Goal: Task Accomplishment & Management: Use online tool/utility

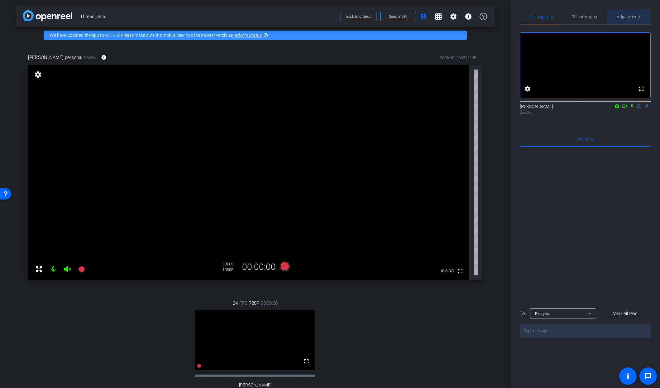
click at [626, 17] on span "Adjustments" at bounding box center [629, 17] width 25 height 4
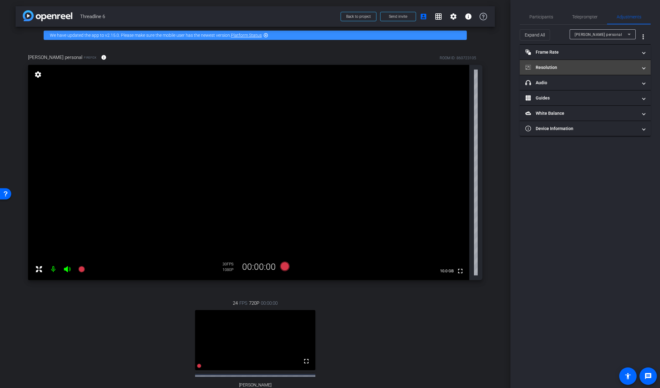
click at [640, 69] on span "Resolution" at bounding box center [584, 67] width 117 height 7
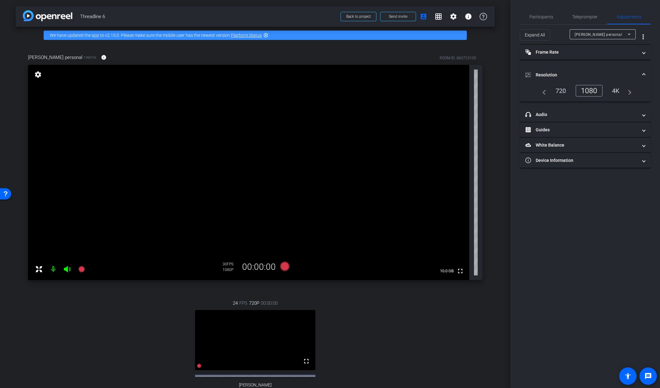
click at [615, 90] on div "4K" at bounding box center [616, 90] width 17 height 11
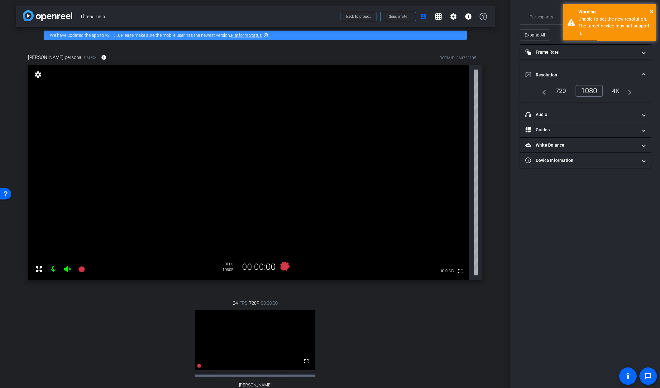
click at [589, 90] on div "1080" at bounding box center [589, 91] width 27 height 12
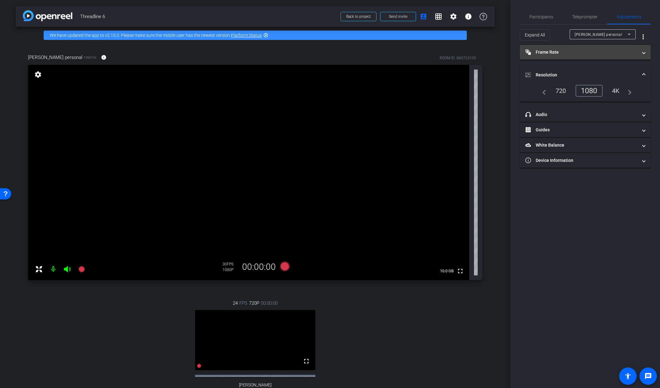
click at [567, 50] on mat-panel-title "Frame Rate Frame Rate" at bounding box center [582, 52] width 112 height 7
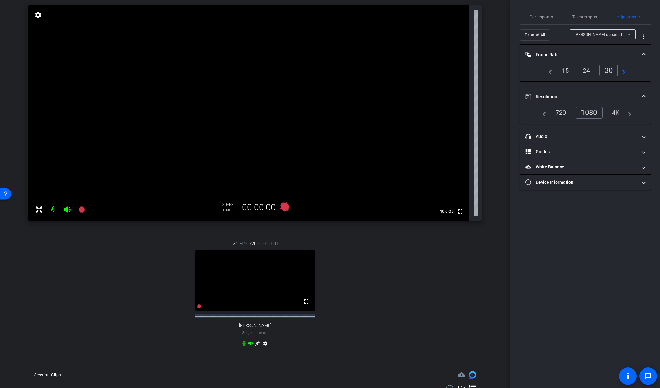
scroll to position [60, 0]
click at [628, 34] on icon at bounding box center [629, 34] width 7 height 7
click at [592, 55] on span "[PERSON_NAME]" at bounding box center [590, 56] width 31 height 7
click at [615, 112] on div "4K" at bounding box center [615, 112] width 17 height 11
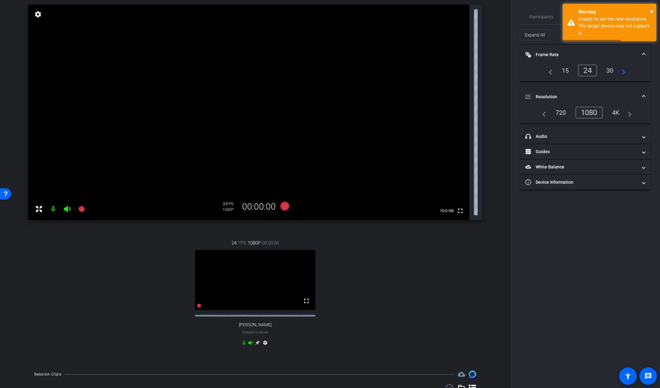
click at [612, 70] on div "30" at bounding box center [610, 70] width 17 height 11
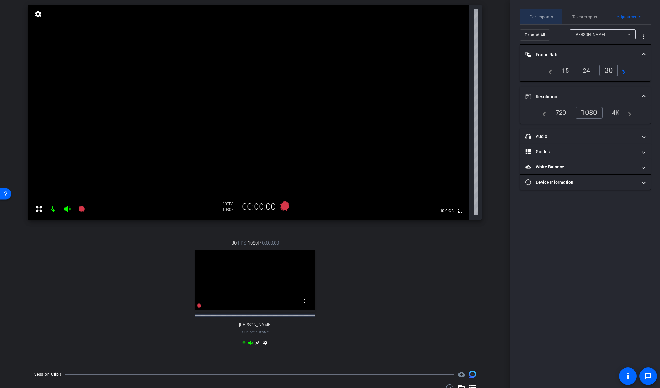
click at [542, 17] on span "Participants" at bounding box center [542, 17] width 24 height 4
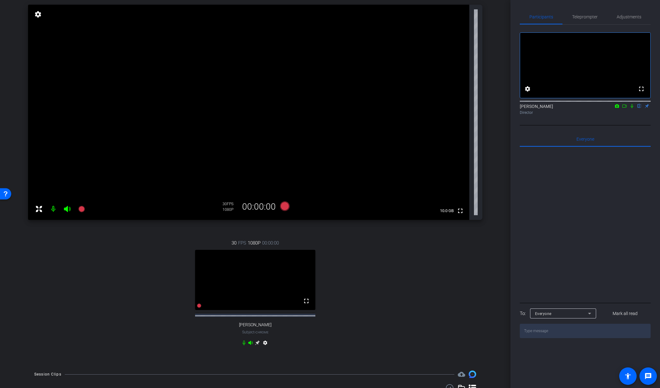
click at [631, 108] on icon at bounding box center [632, 106] width 5 height 4
click at [623, 108] on icon at bounding box center [624, 106] width 5 height 4
click at [631, 17] on span "Adjustments" at bounding box center [629, 17] width 25 height 4
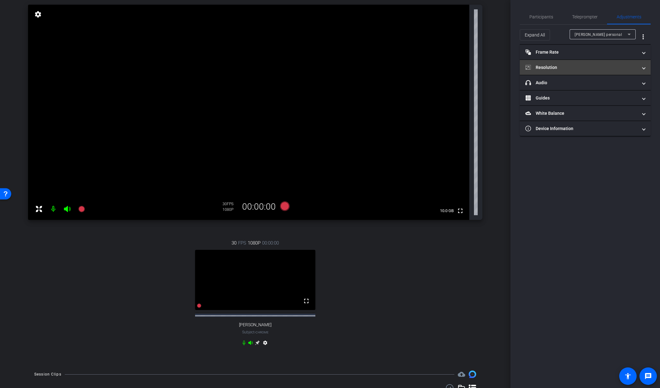
click at [558, 68] on mat-panel-title "Resolution" at bounding box center [582, 67] width 112 height 7
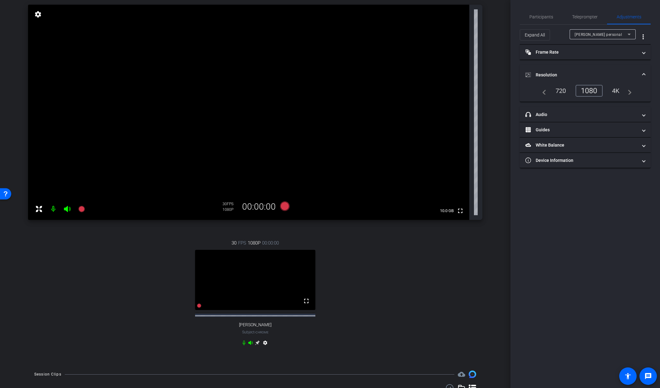
click at [615, 91] on div "4K" at bounding box center [616, 90] width 17 height 11
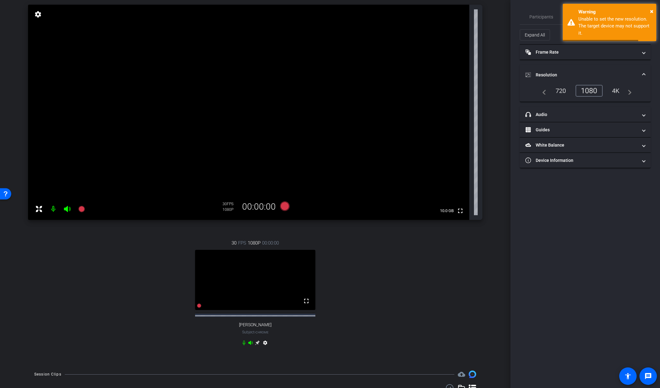
click at [615, 91] on div "4K" at bounding box center [616, 90] width 17 height 11
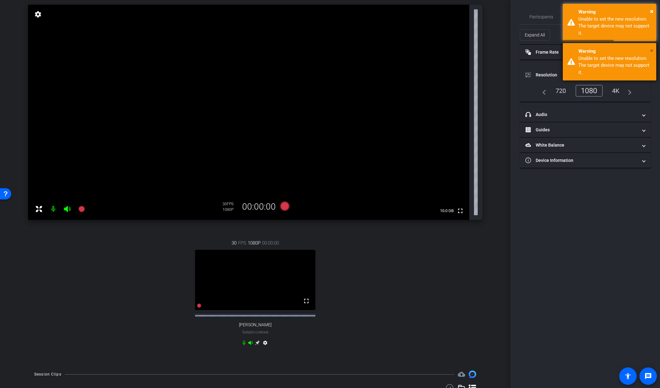
click at [652, 49] on span "×" at bounding box center [651, 50] width 3 height 7
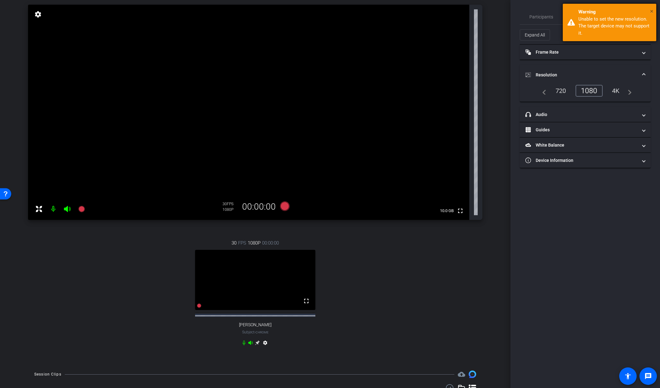
click at [652, 9] on span "×" at bounding box center [651, 10] width 3 height 7
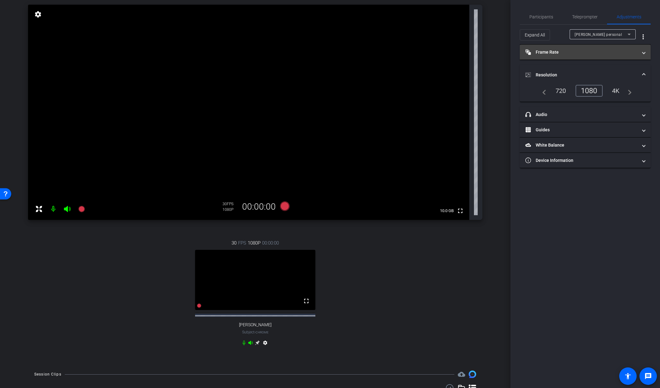
click at [643, 52] on span at bounding box center [644, 52] width 2 height 7
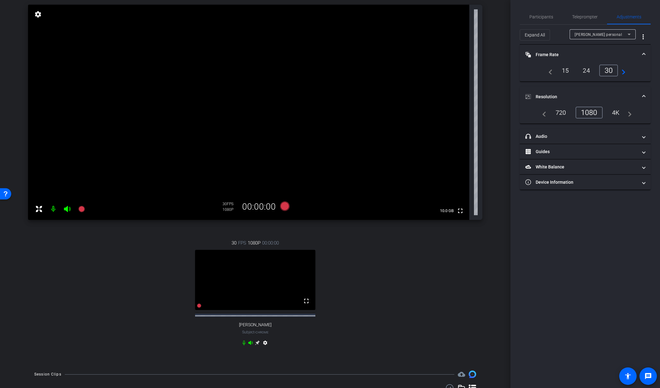
click at [593, 219] on div "Participants Teleprompter Adjustments [PERSON_NAME] Director Everyone 0 Mark al…" at bounding box center [586, 194] width 150 height 388
click at [285, 205] on icon at bounding box center [284, 205] width 9 height 9
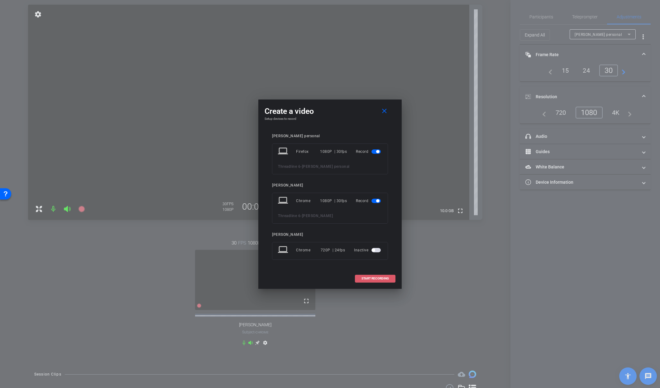
click at [369, 278] on span "START RECORDING" at bounding box center [375, 278] width 27 height 3
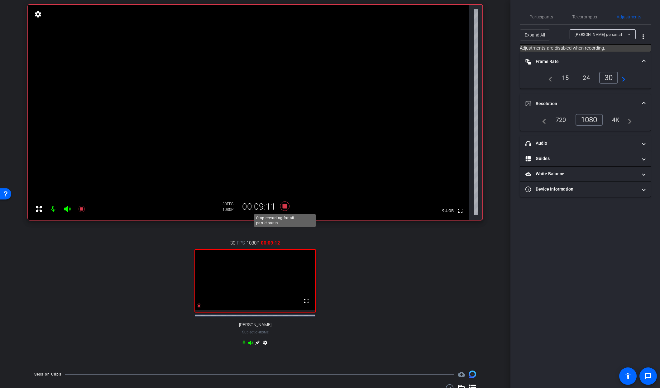
click at [285, 207] on icon at bounding box center [284, 205] width 9 height 9
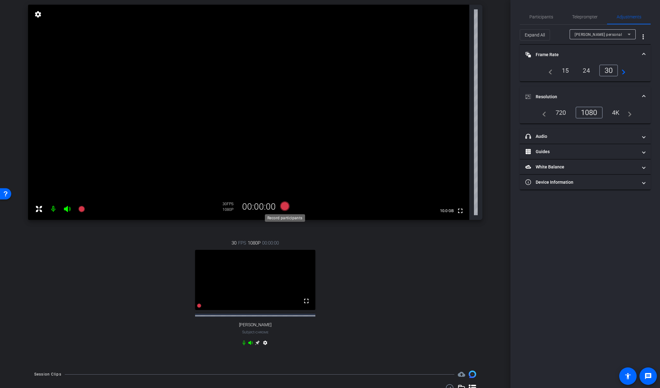
click at [281, 205] on icon at bounding box center [284, 205] width 9 height 9
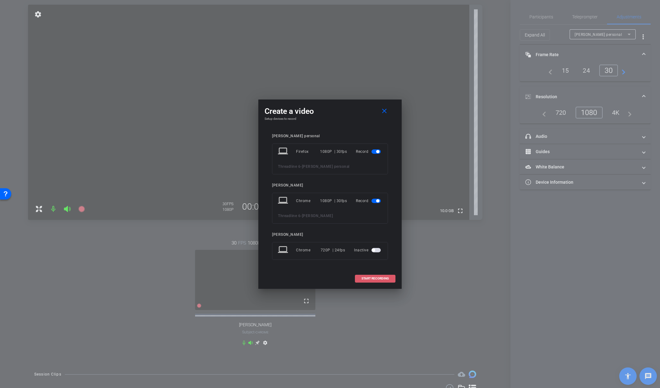
click at [371, 278] on span "START RECORDING" at bounding box center [375, 278] width 27 height 3
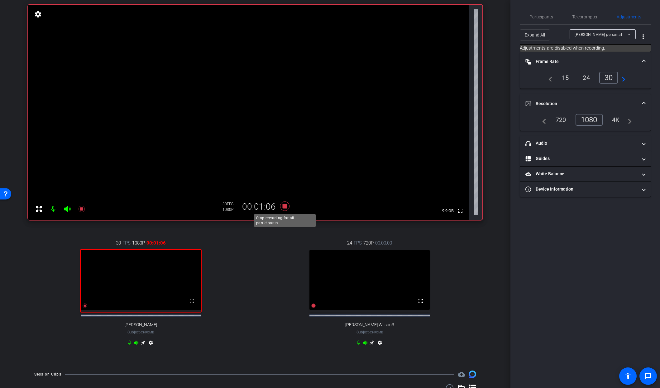
click at [283, 204] on icon at bounding box center [284, 205] width 9 height 9
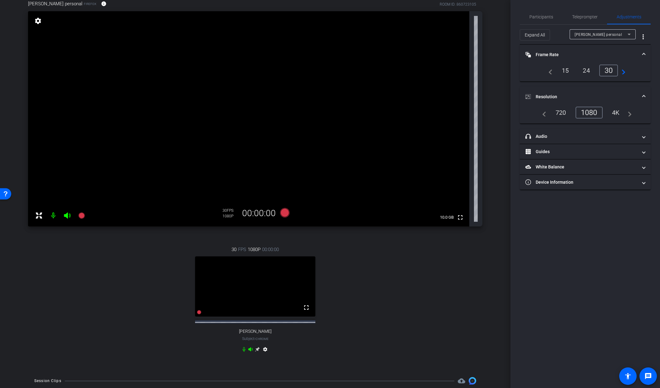
scroll to position [52, 0]
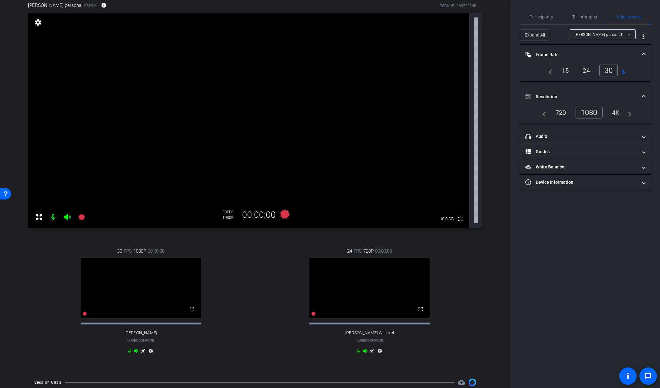
drag, startPoint x: 365, startPoint y: 307, endPoint x: 374, endPoint y: 306, distance: 8.5
click at [374, 306] on video at bounding box center [370, 288] width 120 height 60
click at [627, 32] on icon at bounding box center [629, 34] width 7 height 7
click at [610, 69] on div "30" at bounding box center [610, 70] width 17 height 11
click at [595, 111] on div "1080" at bounding box center [590, 112] width 23 height 11
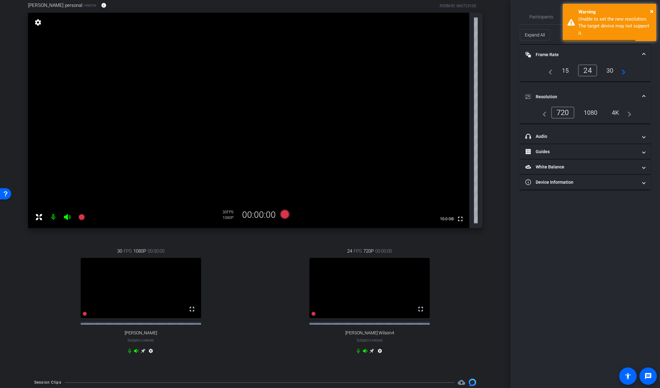
click at [590, 112] on div "1080" at bounding box center [590, 112] width 23 height 11
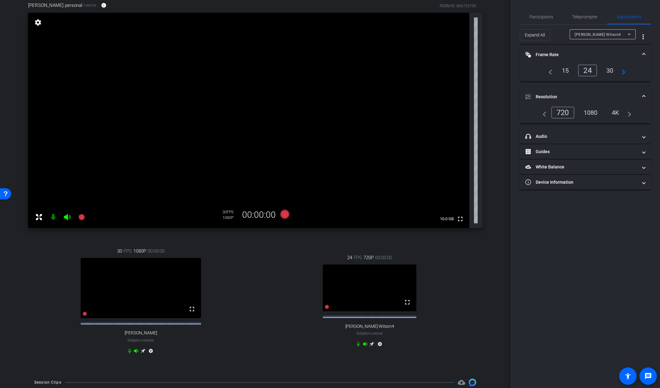
click at [382, 306] on video at bounding box center [370, 287] width 94 height 47
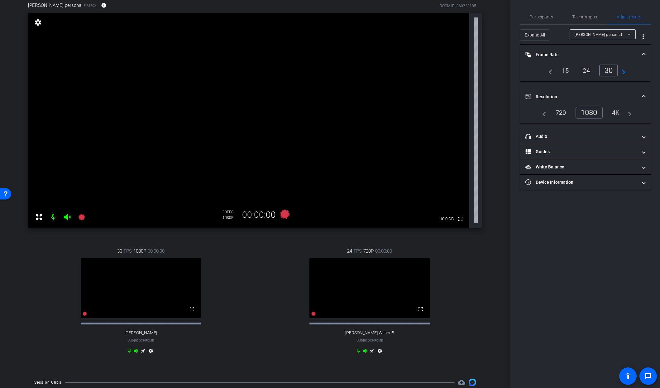
click at [603, 35] on div "[PERSON_NAME] personal" at bounding box center [601, 35] width 53 height 8
click at [595, 67] on span "[PERSON_NAME] Wilson5" at bounding box center [599, 66] width 48 height 7
click at [614, 111] on div "4K" at bounding box center [615, 112] width 17 height 11
click at [616, 112] on div "4K" at bounding box center [615, 112] width 17 height 11
click at [610, 70] on div "30" at bounding box center [610, 70] width 17 height 11
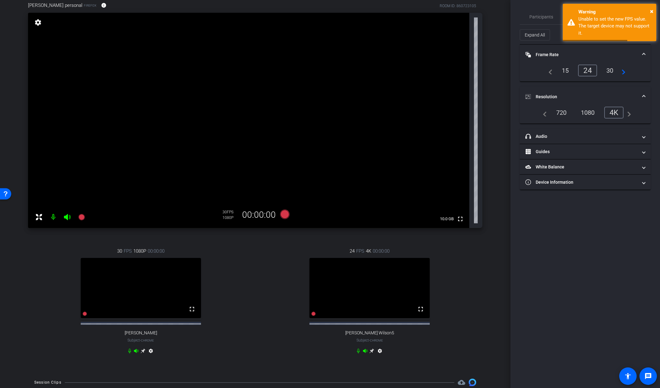
click at [610, 70] on div "30" at bounding box center [610, 70] width 17 height 11
click at [599, 92] on mat-expansion-panel-header "Resolution" at bounding box center [585, 97] width 131 height 20
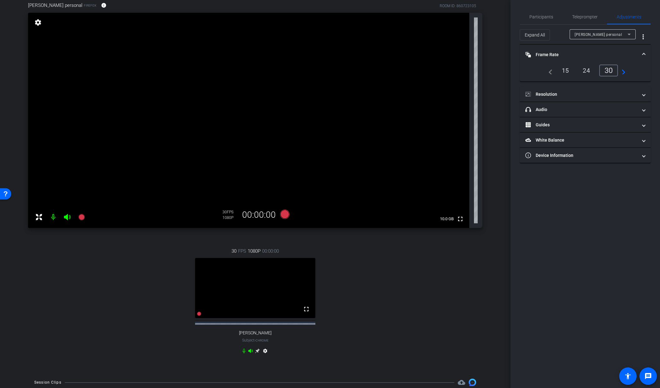
click at [607, 32] on div "[PERSON_NAME] personal" at bounding box center [601, 35] width 53 height 8
click at [596, 56] on span "[PERSON_NAME]" at bounding box center [590, 56] width 31 height 7
click at [639, 156] on span "Device Information" at bounding box center [584, 155] width 117 height 7
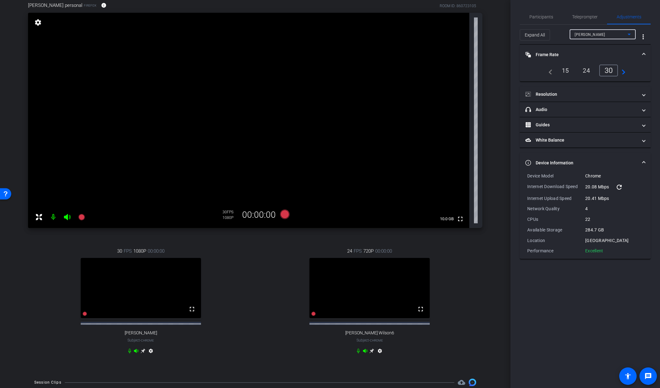
click at [603, 33] on span "[PERSON_NAME]" at bounding box center [590, 34] width 31 height 4
click at [593, 66] on span "[PERSON_NAME] Wilson6" at bounding box center [599, 66] width 48 height 7
type input "11000"
click at [609, 70] on div "30" at bounding box center [610, 70] width 17 height 11
drag, startPoint x: 556, startPoint y: 178, endPoint x: 525, endPoint y: 173, distance: 31.0
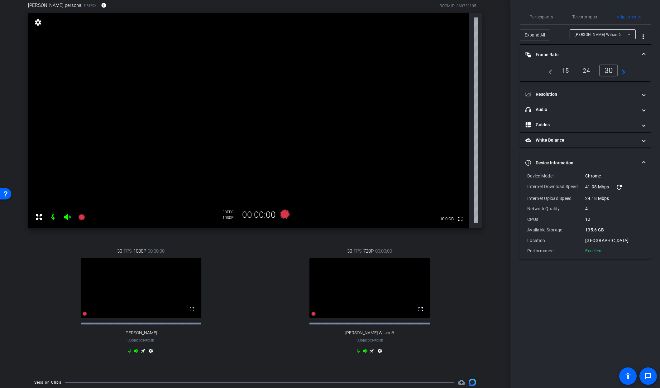
click at [553, 177] on div "Device Model" at bounding box center [556, 176] width 58 height 6
click at [285, 212] on icon at bounding box center [284, 213] width 9 height 9
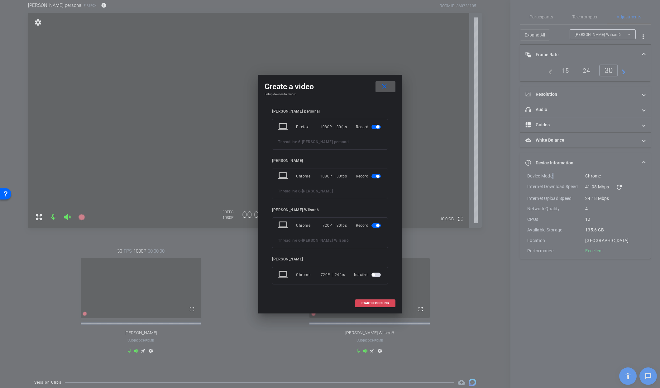
click at [376, 302] on span "START RECORDING" at bounding box center [375, 302] width 27 height 3
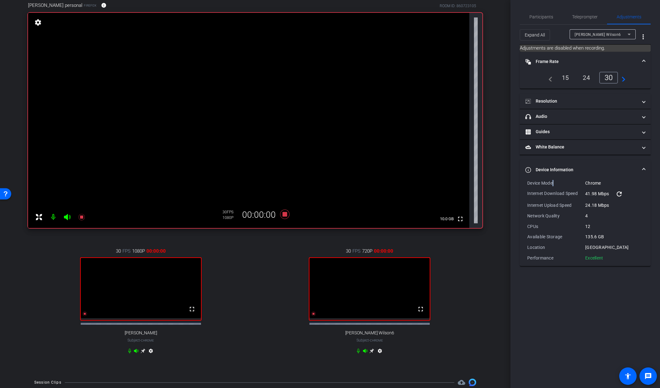
drag, startPoint x: 376, startPoint y: 302, endPoint x: 362, endPoint y: 294, distance: 16.4
click at [376, 302] on video at bounding box center [370, 288] width 120 height 60
drag, startPoint x: 521, startPoint y: 289, endPoint x: 403, endPoint y: 203, distance: 146.2
click at [406, 203] on div "[PERSON_NAME] personal Firefox info ROOM ID: 860723105 fullscreen settings 9.7 …" at bounding box center [255, 182] width 479 height 381
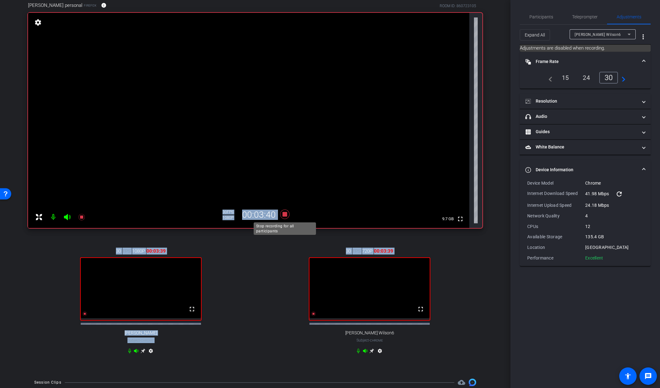
click at [284, 214] on icon at bounding box center [284, 213] width 9 height 9
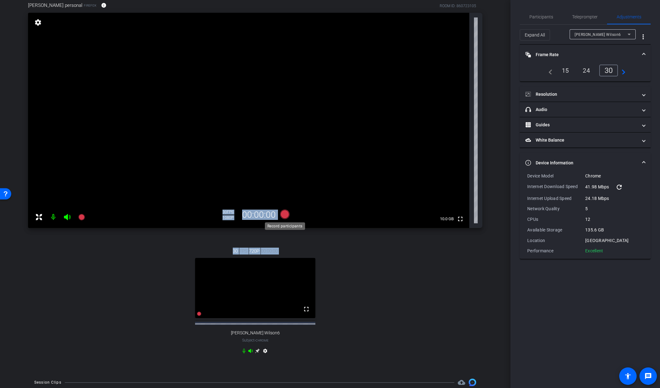
click at [281, 213] on icon at bounding box center [284, 213] width 9 height 9
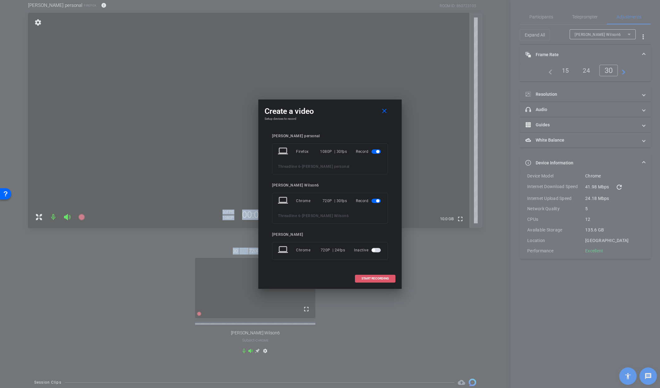
click at [378, 277] on span "START RECORDING" at bounding box center [375, 278] width 27 height 3
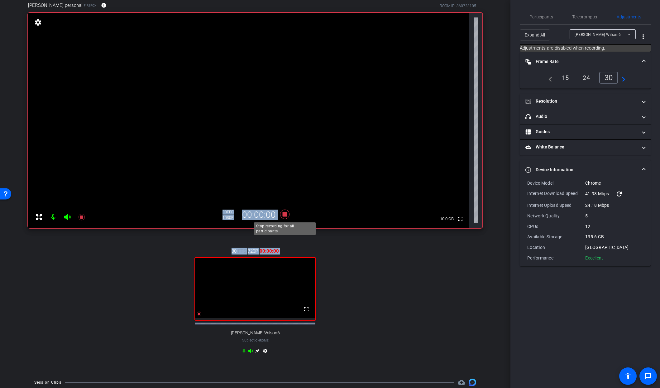
click at [283, 213] on icon at bounding box center [284, 213] width 9 height 9
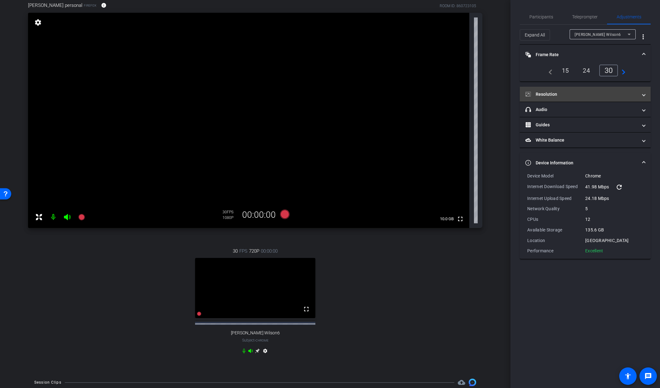
click at [614, 92] on mat-panel-title "Resolution" at bounding box center [582, 94] width 112 height 7
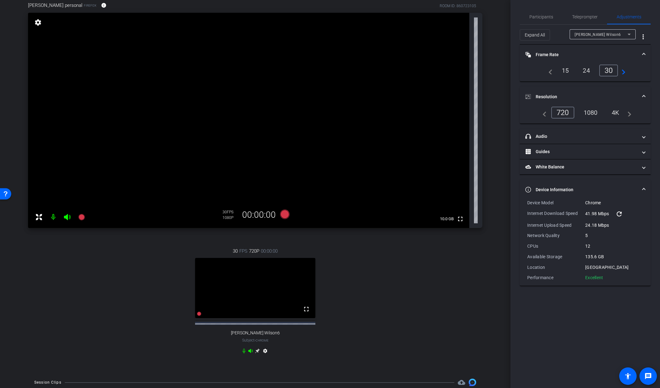
click at [589, 114] on div "1080" at bounding box center [590, 112] width 23 height 11
click at [282, 215] on icon at bounding box center [284, 213] width 9 height 9
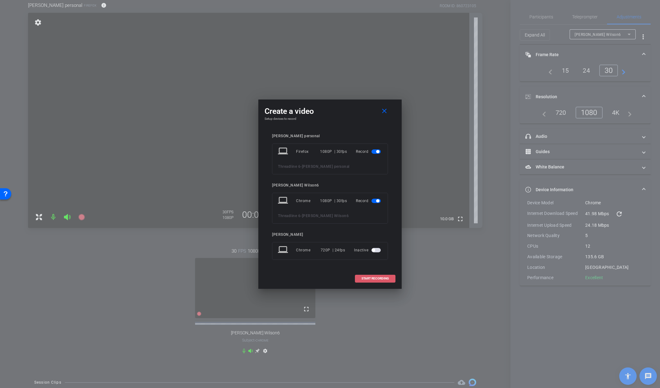
click at [365, 280] on span at bounding box center [375, 278] width 40 height 15
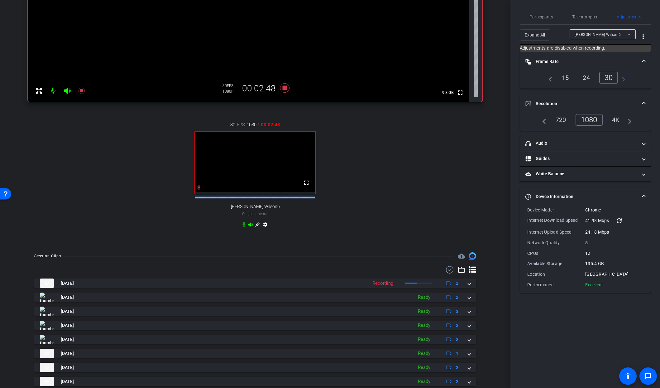
scroll to position [203, 0]
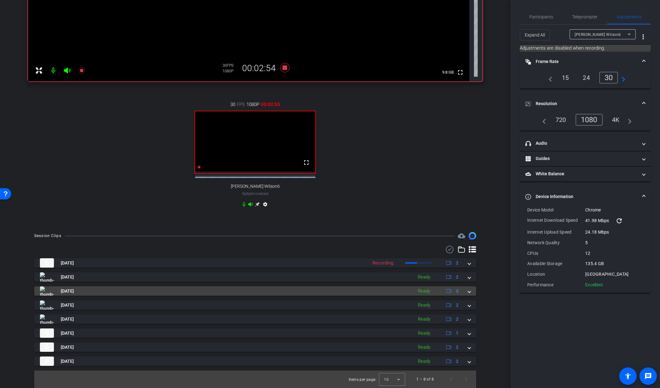
click at [468, 291] on span at bounding box center [469, 291] width 2 height 7
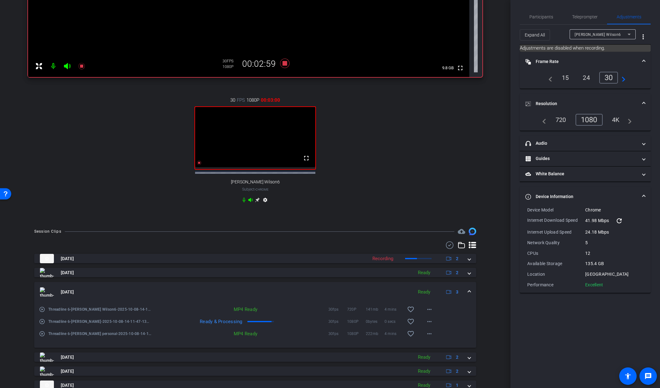
click at [468, 291] on mat-expansion-panel-header "[DATE] Ready 3" at bounding box center [255, 292] width 442 height 20
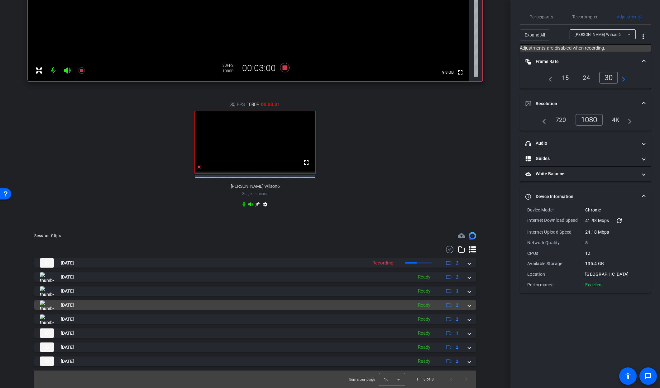
click at [469, 305] on span at bounding box center [469, 305] width 2 height 7
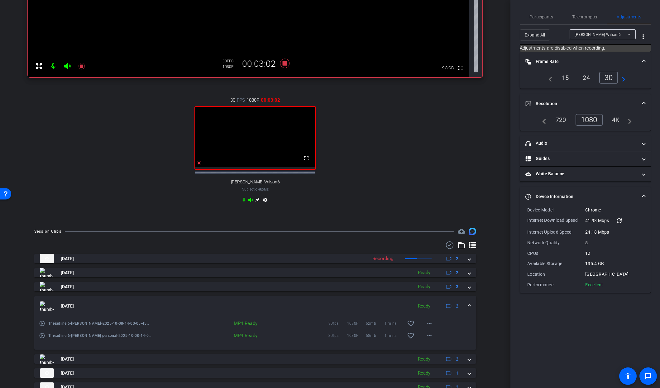
click at [469, 305] on mat-expansion-panel-header "[DATE] Ready 2" at bounding box center [255, 306] width 442 height 20
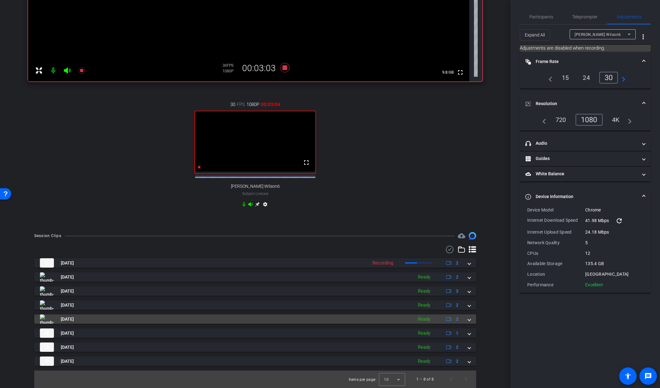
click at [469, 319] on span at bounding box center [469, 319] width 2 height 7
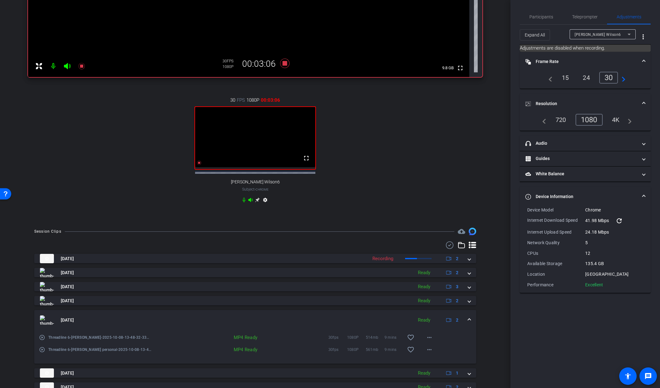
click at [469, 319] on mat-expansion-panel-header "[DATE] Ready 2" at bounding box center [255, 320] width 442 height 20
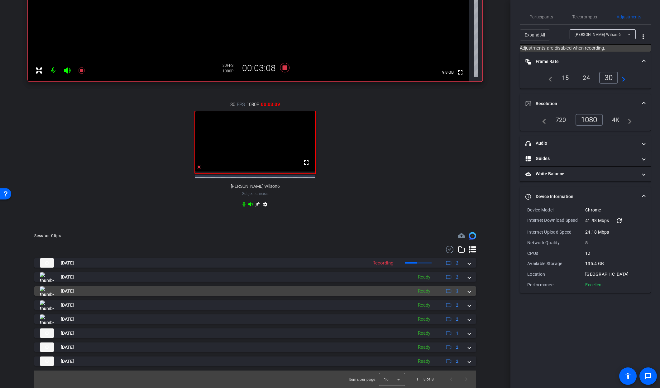
click at [470, 290] on span at bounding box center [469, 291] width 2 height 7
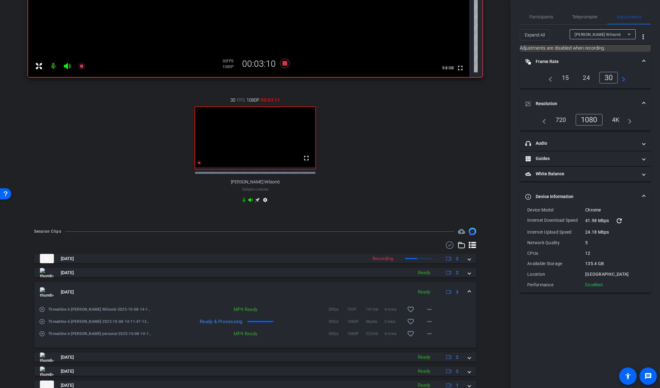
click at [470, 290] on mat-expansion-panel-header "[DATE] Ready 3" at bounding box center [255, 292] width 442 height 20
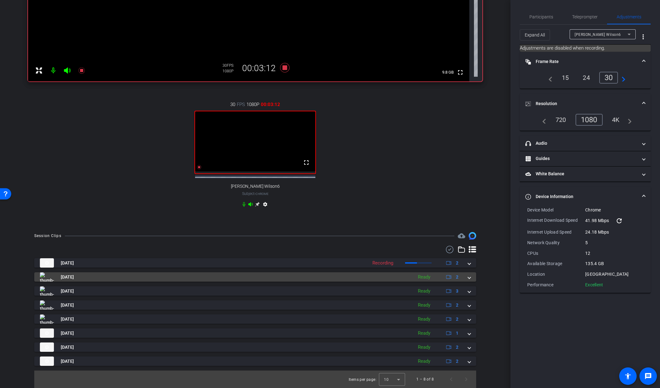
click at [470, 275] on span at bounding box center [469, 277] width 2 height 7
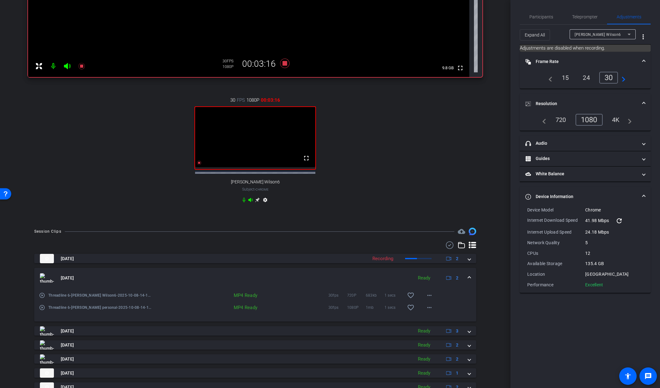
click at [470, 280] on span at bounding box center [469, 278] width 2 height 7
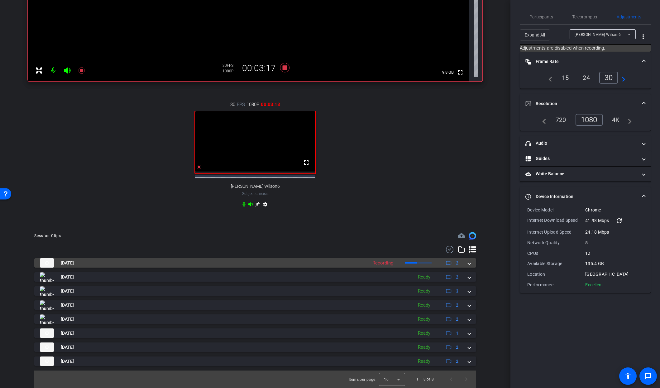
click at [470, 264] on span at bounding box center [469, 263] width 2 height 7
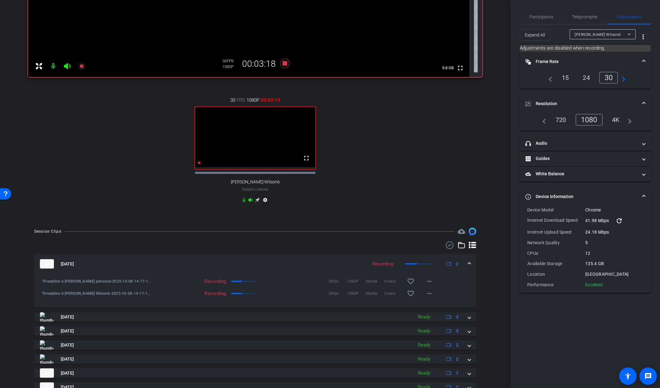
click at [470, 264] on mat-expansion-panel-header "[DATE] Recording 2" at bounding box center [255, 264] width 442 height 20
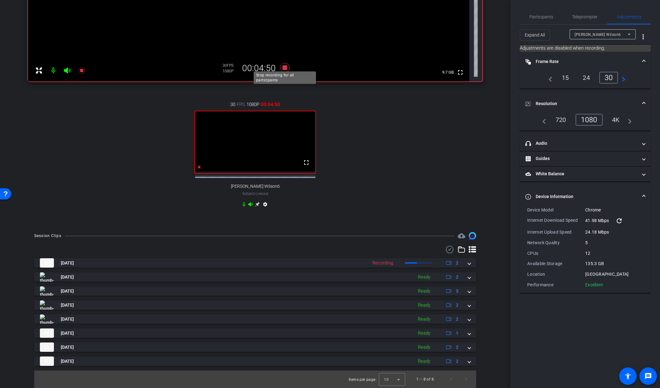
click at [284, 63] on icon at bounding box center [284, 67] width 9 height 9
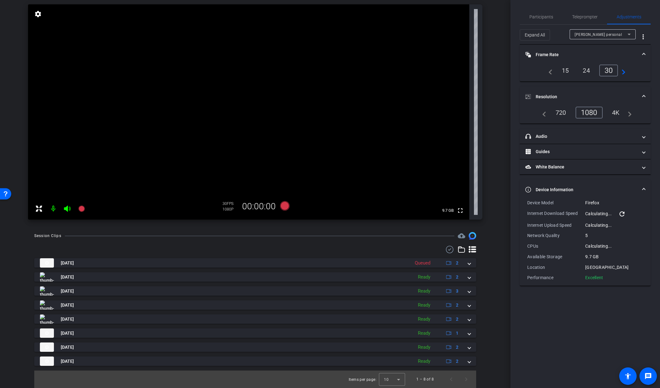
scroll to position [60, 0]
click at [283, 208] on icon at bounding box center [284, 205] width 9 height 9
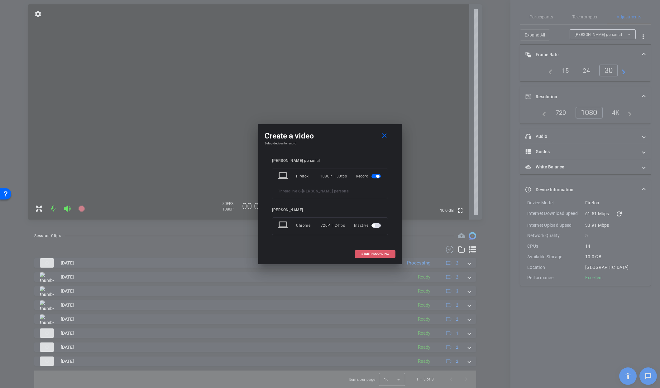
click at [377, 252] on span "START RECORDING" at bounding box center [375, 253] width 27 height 3
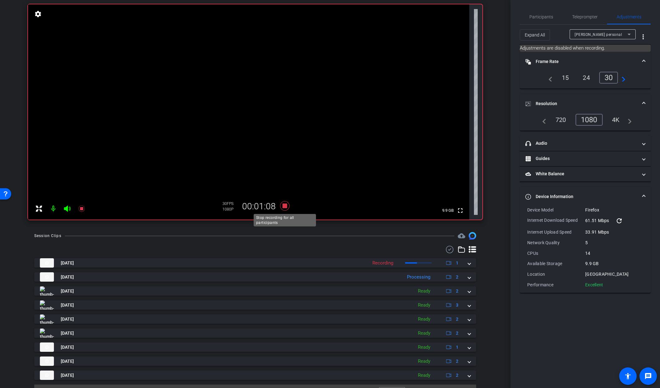
click at [284, 206] on icon at bounding box center [284, 205] width 9 height 9
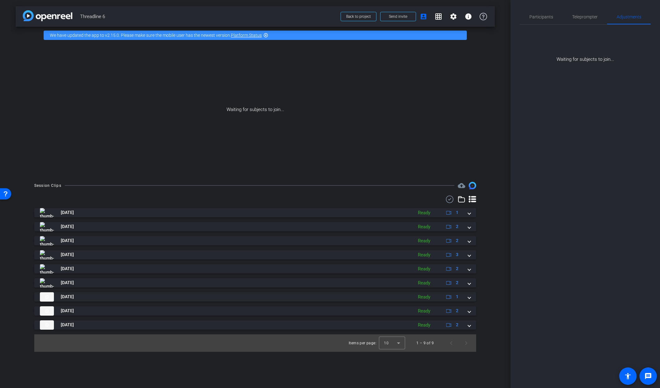
scroll to position [0, 0]
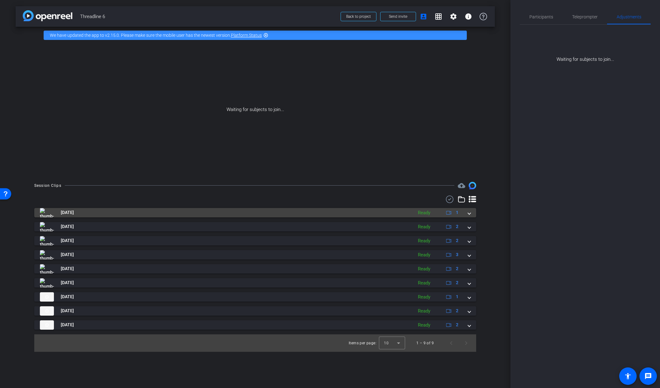
click at [469, 213] on span at bounding box center [469, 212] width 2 height 7
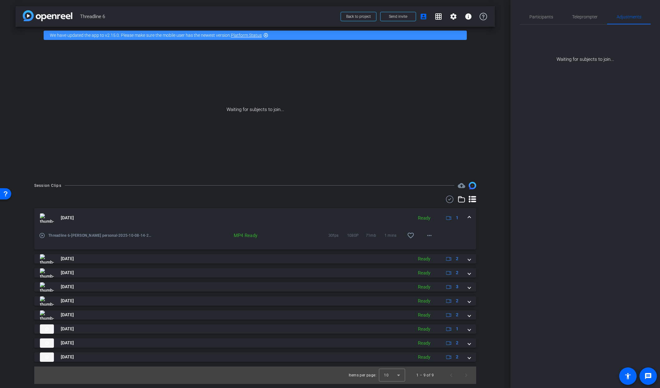
click at [469, 213] on mat-expansion-panel-header "[DATE] Ready 1" at bounding box center [255, 218] width 442 height 20
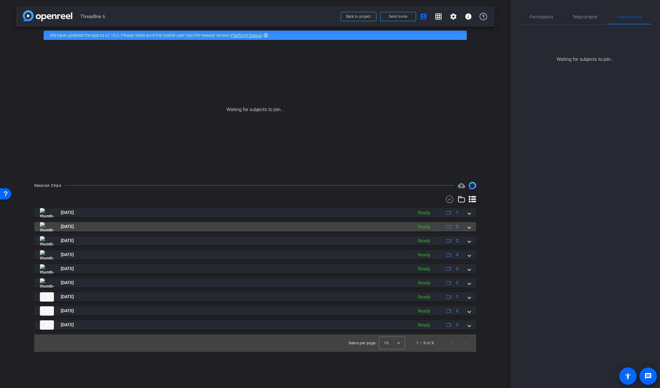
click at [469, 227] on span at bounding box center [469, 226] width 2 height 7
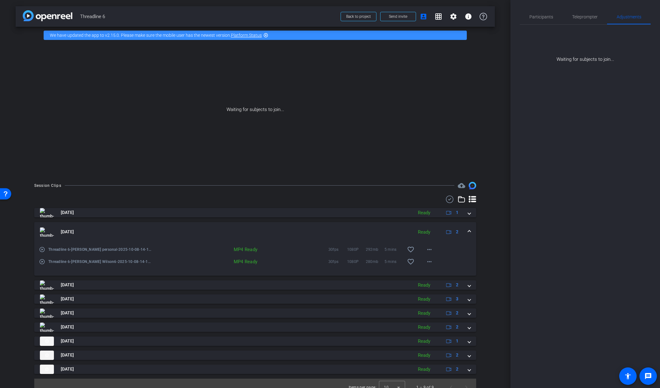
click at [469, 227] on mat-expansion-panel-header "[DATE] Ready 2" at bounding box center [255, 232] width 442 height 20
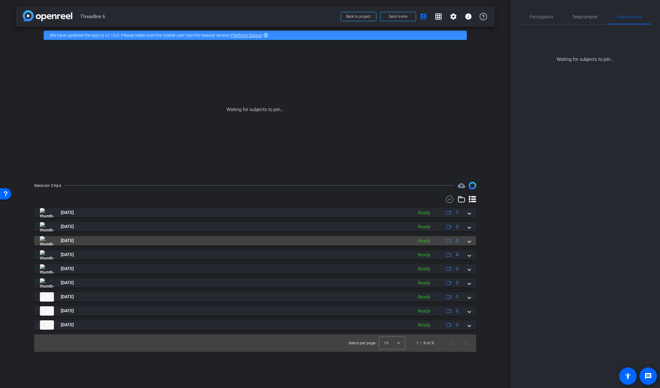
click at [468, 239] on div "[DATE] Ready 2" at bounding box center [254, 240] width 428 height 9
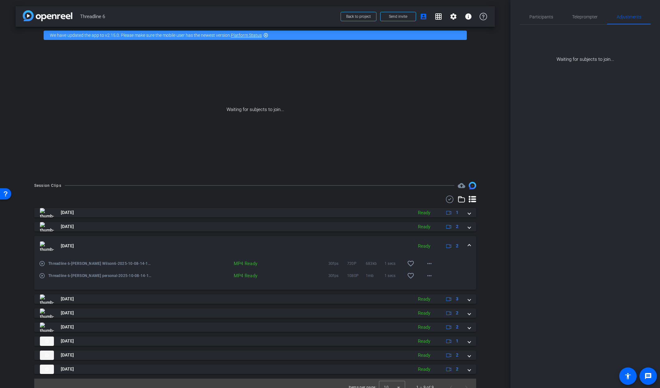
click at [468, 239] on mat-expansion-panel-header "[DATE] Ready 2" at bounding box center [255, 246] width 442 height 20
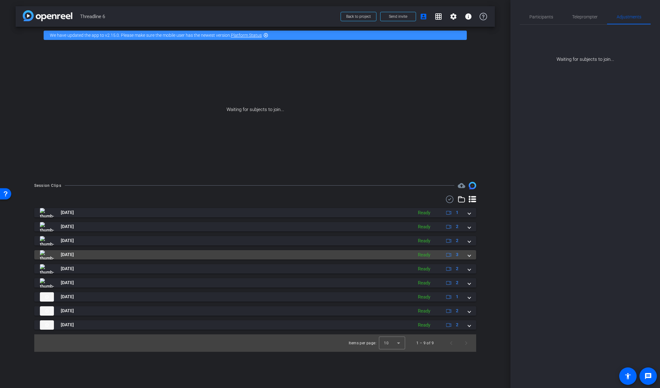
click at [469, 255] on span at bounding box center [469, 254] width 2 height 7
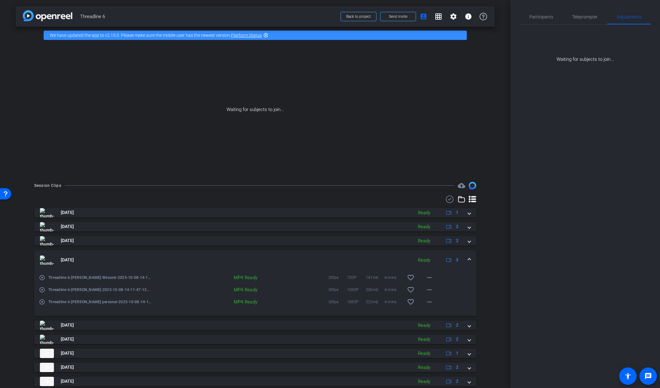
click at [469, 255] on mat-expansion-panel-header "[DATE] Ready 3" at bounding box center [255, 260] width 442 height 20
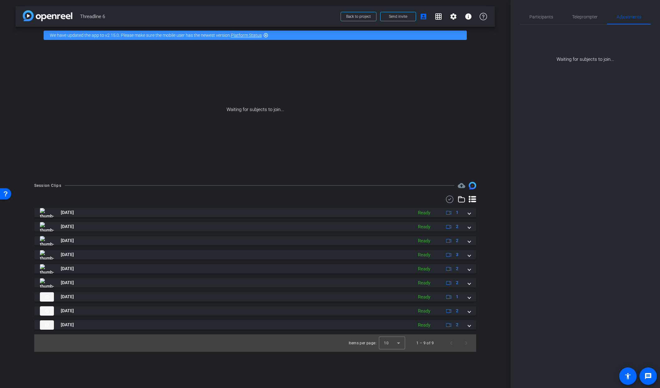
click at [491, 181] on div "arrow_back Threadline 6 Back to project Send invite account_box grid_on setting…" at bounding box center [255, 194] width 511 height 388
